Goal: Contribute content: Add original content to the website for others to see

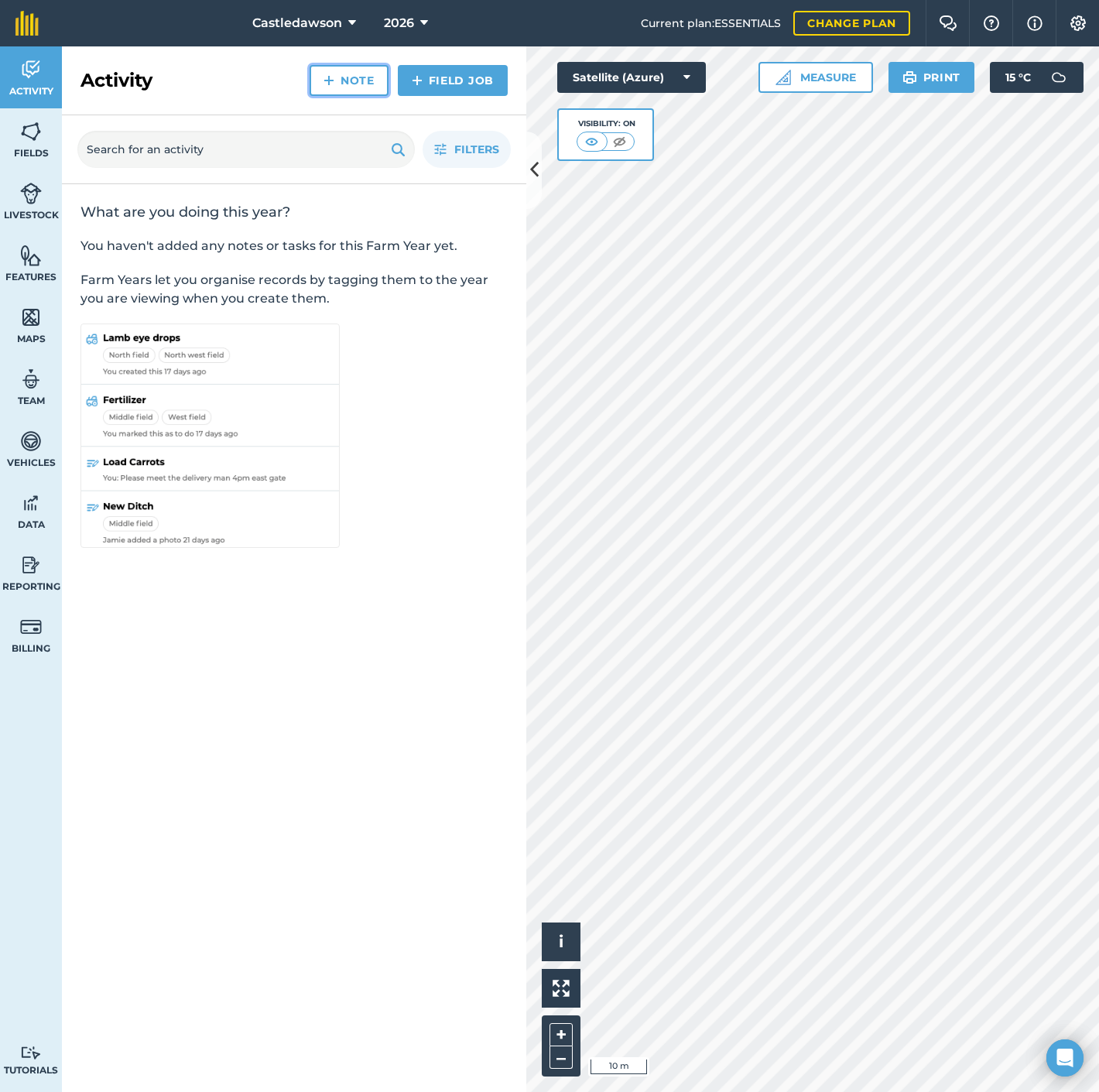
click at [369, 82] on link "Note" at bounding box center [349, 81] width 79 height 31
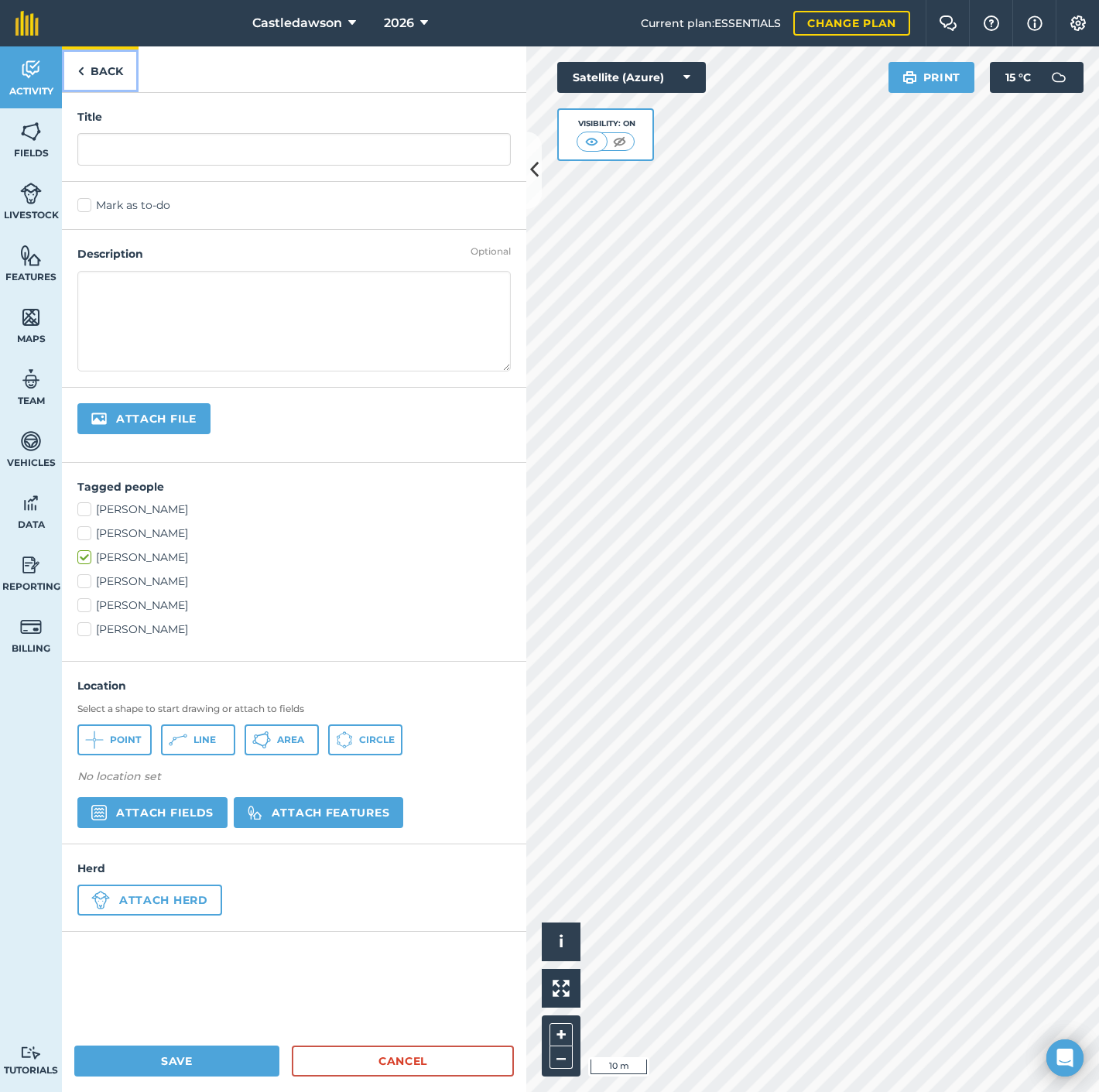
click at [93, 75] on link "Back" at bounding box center [100, 69] width 76 height 46
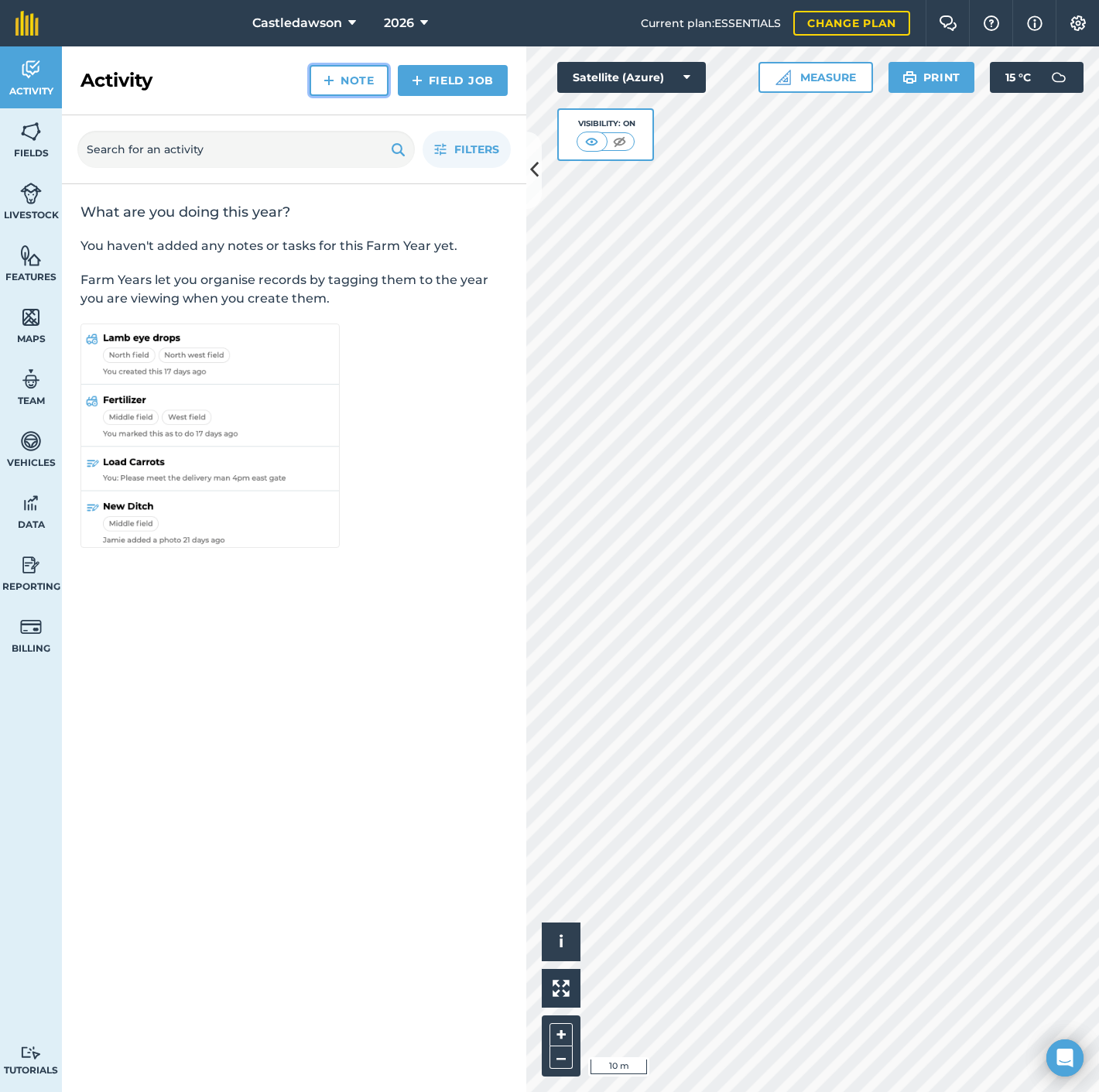
click at [334, 74] on img at bounding box center [329, 81] width 11 height 19
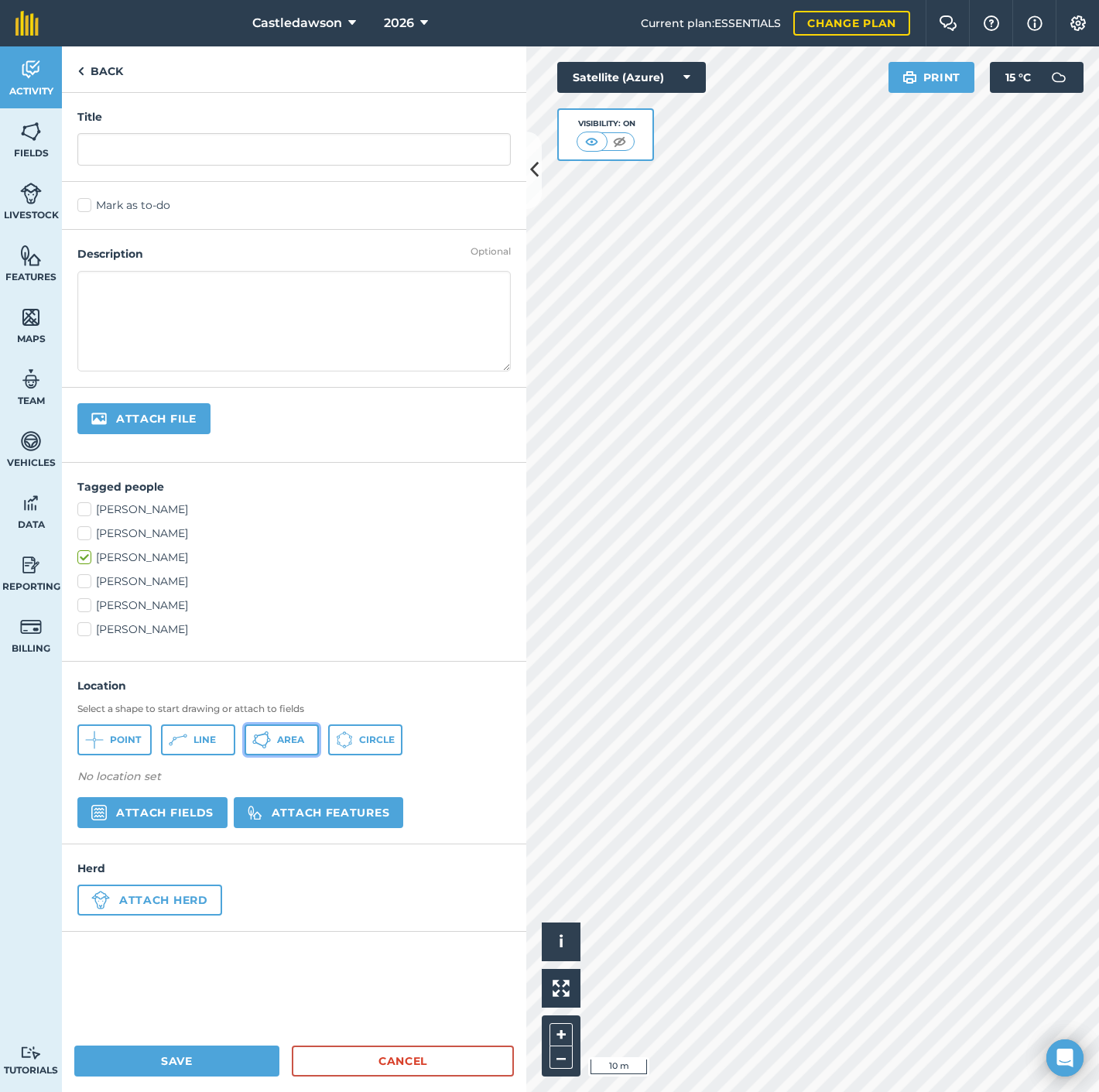
click at [278, 736] on span "Area" at bounding box center [290, 740] width 27 height 12
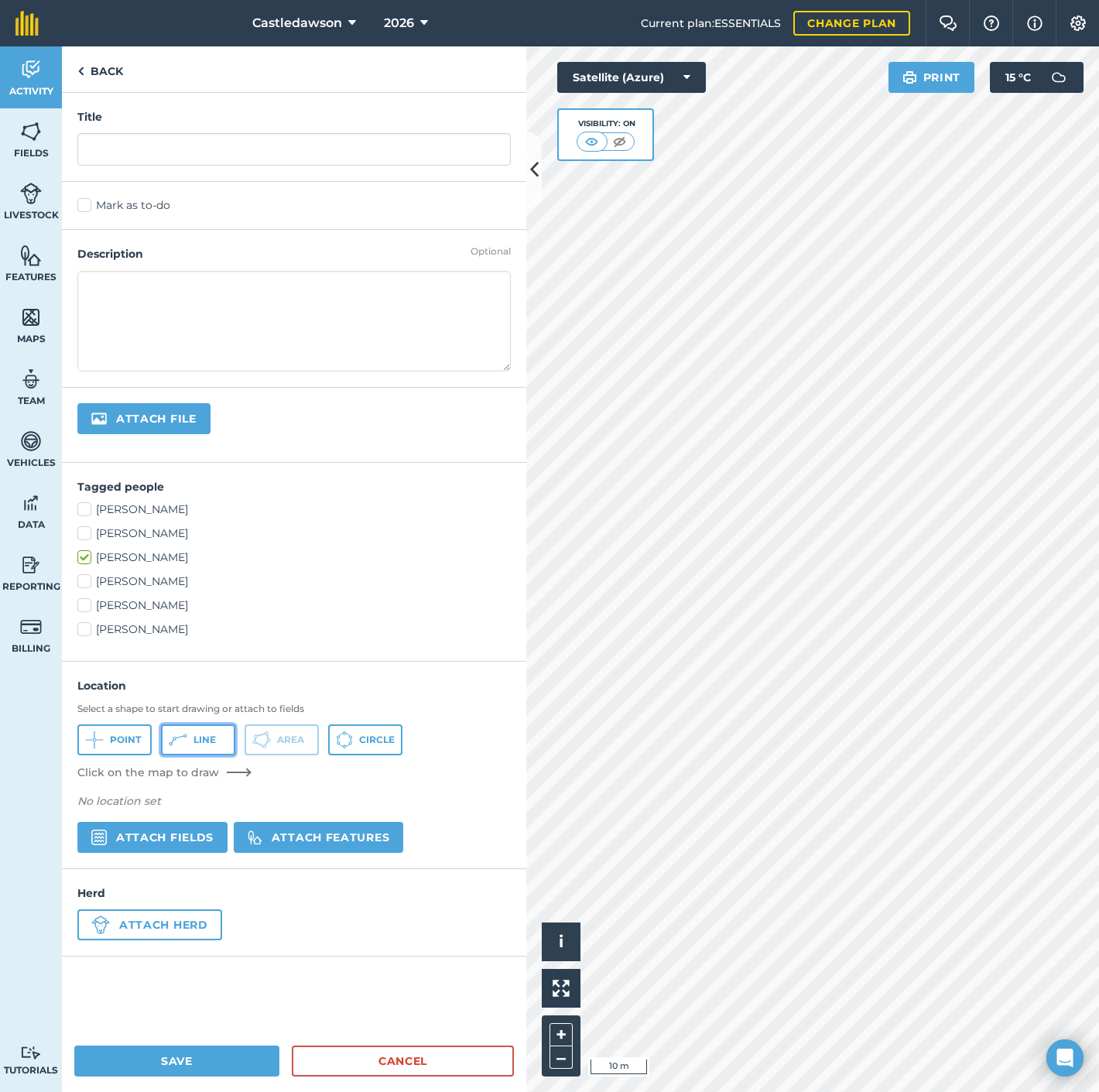
click at [196, 736] on span "Line" at bounding box center [205, 740] width 22 height 12
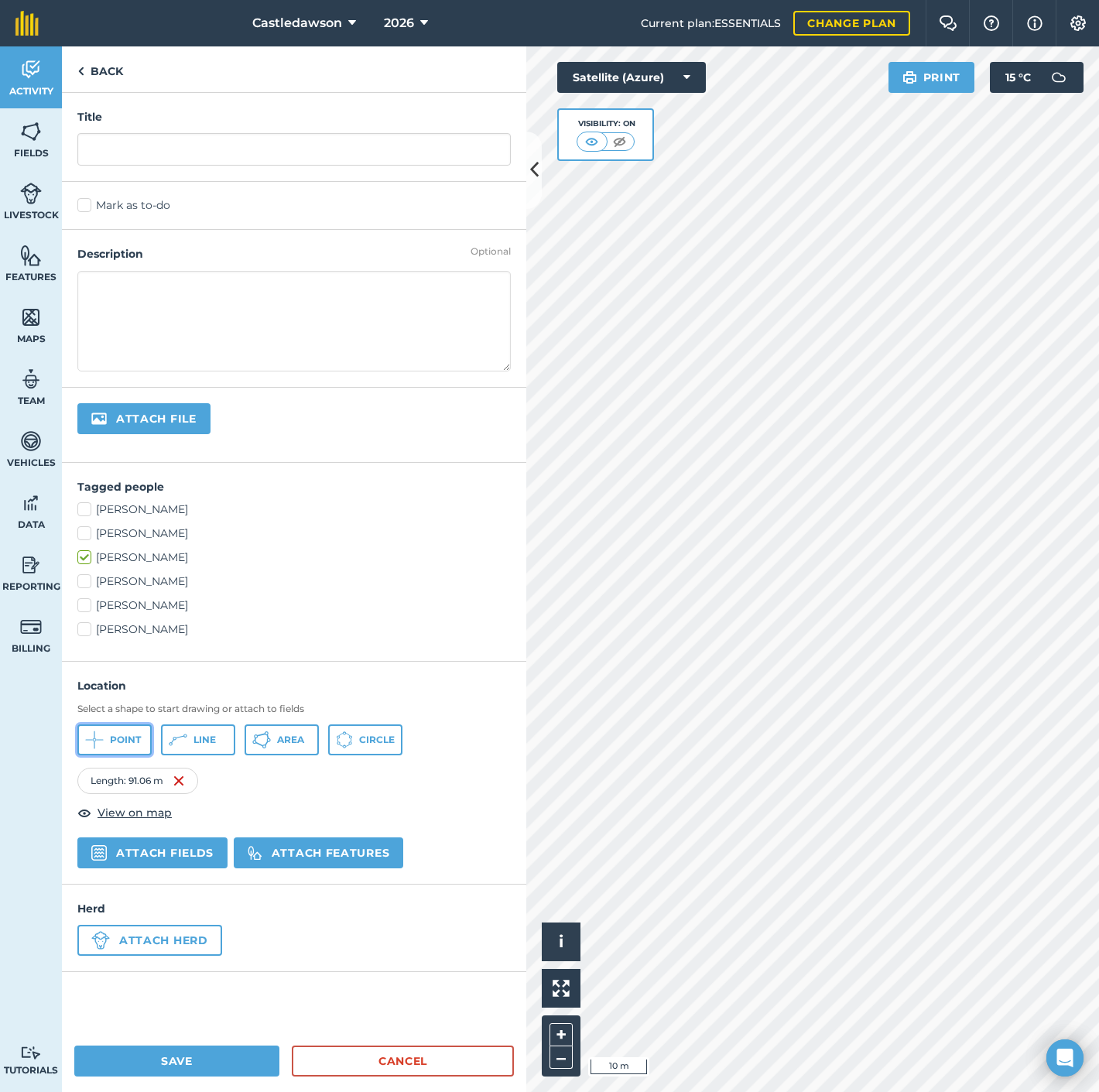
click at [118, 736] on span "Point" at bounding box center [125, 740] width 31 height 12
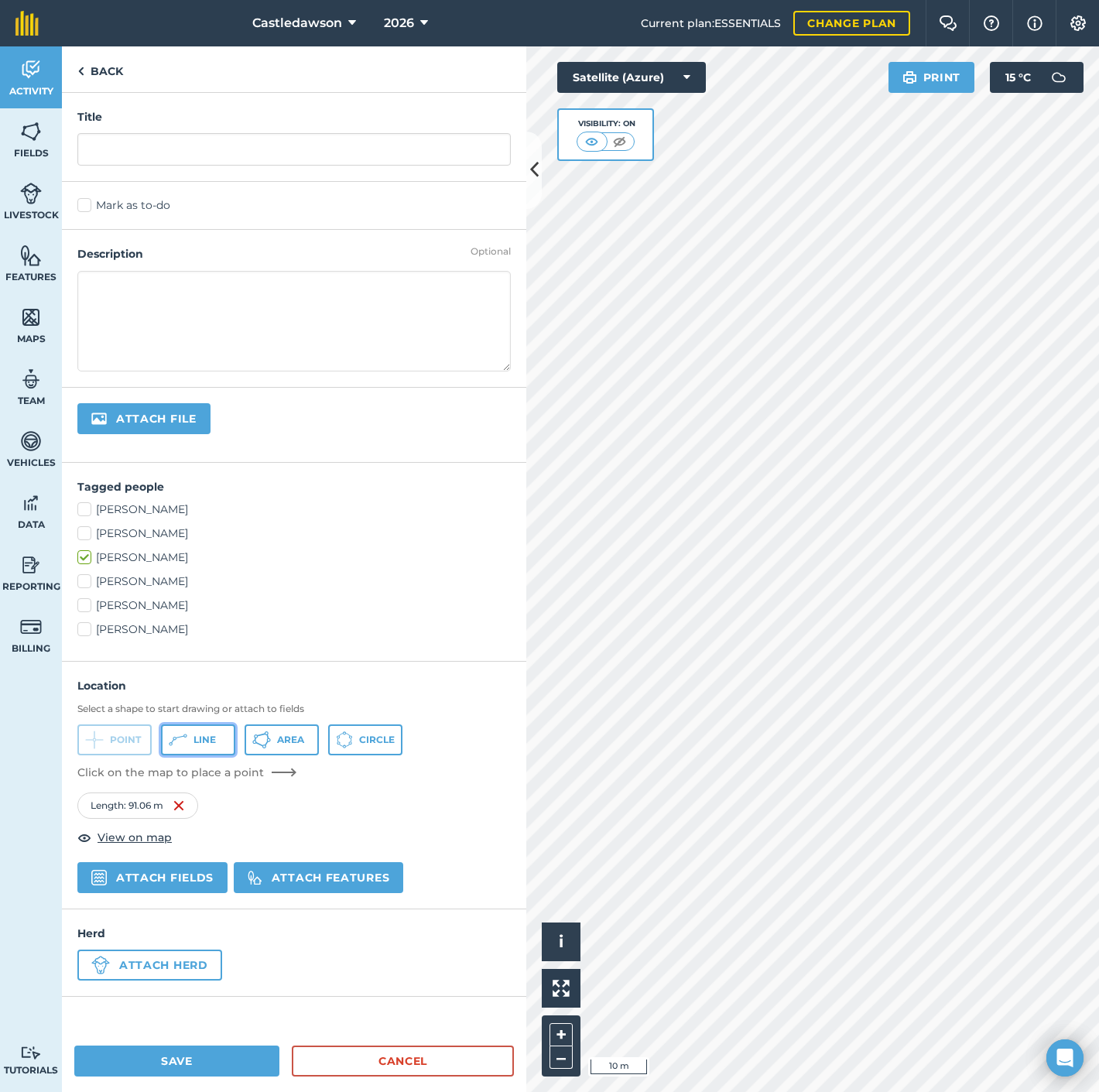
drag, startPoint x: 213, startPoint y: 744, endPoint x: 245, endPoint y: 734, distance: 33.5
click at [218, 744] on button "Line" at bounding box center [198, 740] width 74 height 31
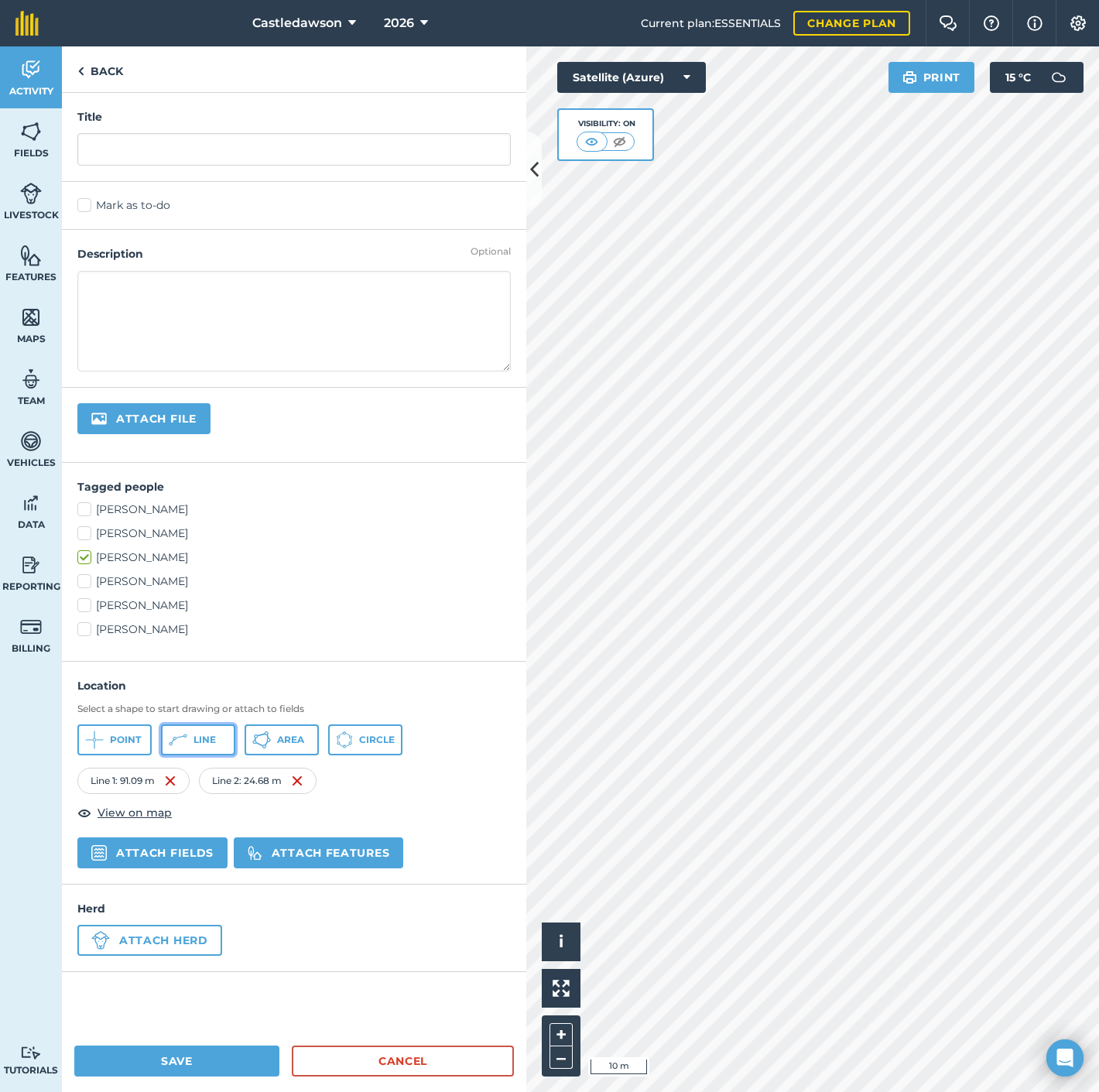
click at [196, 734] on span "Line" at bounding box center [205, 740] width 22 height 12
click at [103, 75] on link "Back" at bounding box center [100, 69] width 76 height 46
